Goal: Transaction & Acquisition: Subscribe to service/newsletter

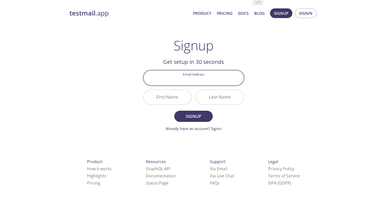
click at [191, 81] on input "Email Address" at bounding box center [193, 77] width 100 height 14
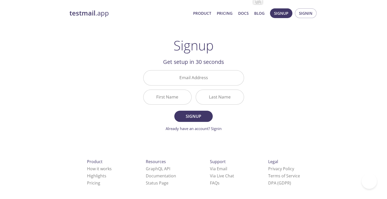
click at [338, 85] on div "testmail .app Product Pricing Docs Blog Signup Signin Signup Get setup in 30 se…" at bounding box center [193, 121] width 387 height 233
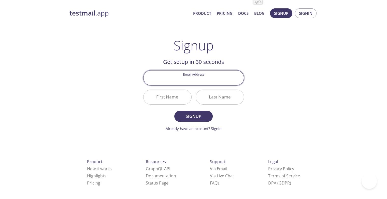
click at [197, 80] on input "Email Address" at bounding box center [193, 77] width 100 height 14
paste input "[EMAIL_ADDRESS][DOMAIN_NAME]"
type input "[EMAIL_ADDRESS][DOMAIN_NAME]"
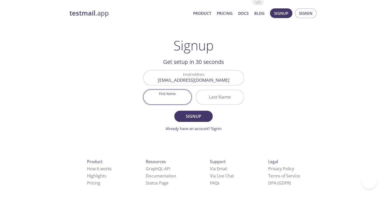
click at [170, 98] on input "First Name" at bounding box center [167, 97] width 48 height 14
type input "Abc"
click at [222, 100] on input "Last Name" at bounding box center [220, 97] width 48 height 14
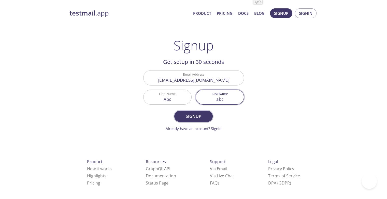
type input "abc"
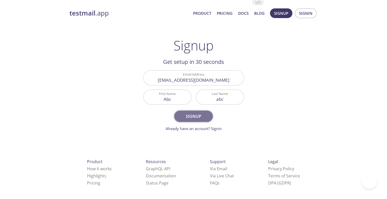
click at [199, 114] on span "Signup" at bounding box center [193, 116] width 27 height 7
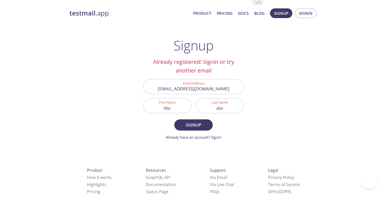
click at [218, 91] on input "[EMAIL_ADDRESS][DOMAIN_NAME]" at bounding box center [193, 86] width 100 height 14
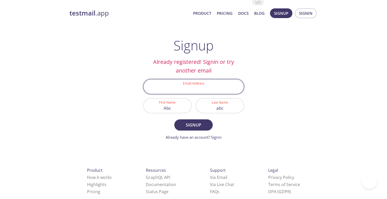
click at [218, 91] on input "Email Address" at bounding box center [193, 86] width 100 height 14
type input "[EMAIL_ADDRESS][DOMAIN_NAME]"
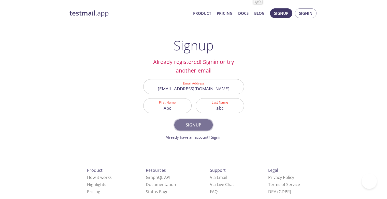
click at [188, 127] on span "Signup" at bounding box center [193, 124] width 27 height 7
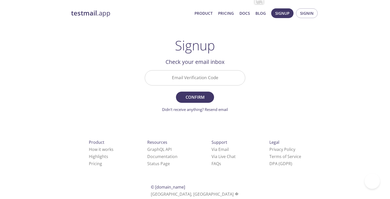
click at [207, 87] on div "Email Verification Code" at bounding box center [195, 77] width 105 height 19
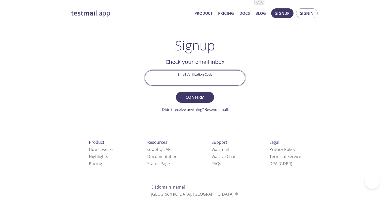
click at [210, 77] on input "Email Verification Code" at bounding box center [195, 77] width 100 height 14
paste input "V7FU1AJ"
type input "V7FU1AJ"
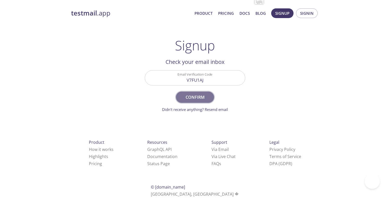
click at [191, 98] on span "Confirm" at bounding box center [195, 97] width 27 height 7
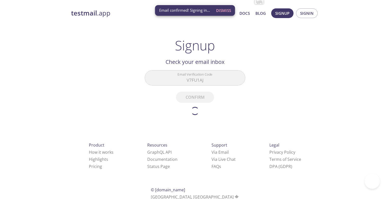
type input "[URL][DOMAIN_NAME]"
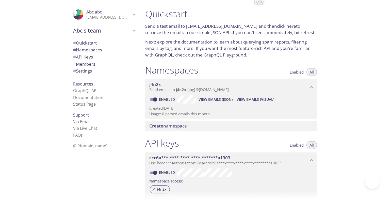
drag, startPoint x: 248, startPoint y: 27, endPoint x: 186, endPoint y: 25, distance: 62.1
click at [186, 25] on p "Send a test email to [EMAIL_ADDRESS][DOMAIN_NAME] and then click here to retrie…" at bounding box center [231, 29] width 172 height 13
copy link "[EMAIL_ADDRESS][DOMAIN_NAME]"
click at [252, 119] on div "Namespaces Enabled All j4n2x Send emails to j4n2x . {tag} @[DOMAIN_NAME] Enable…" at bounding box center [231, 97] width 180 height 73
click at [277, 23] on link "click here" at bounding box center [286, 26] width 19 height 6
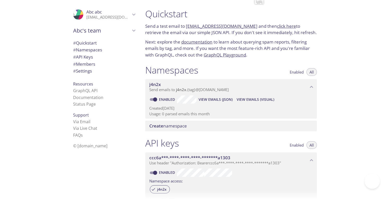
click at [196, 42] on link "documentation" at bounding box center [196, 42] width 31 height 6
